Goal: Find contact information: Obtain details needed to contact an individual or organization

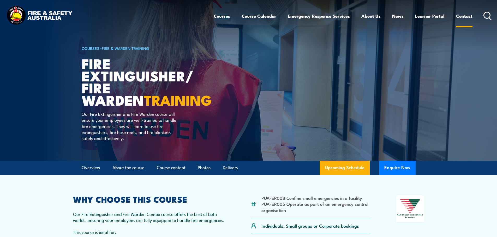
click at [464, 17] on link "Contact" at bounding box center [464, 16] width 16 height 14
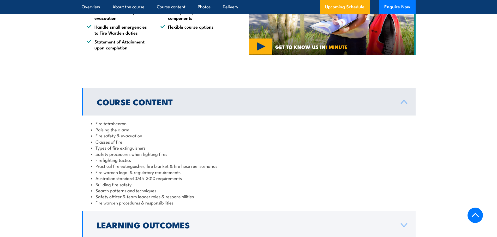
scroll to position [391, 0]
